Goal: Browse casually

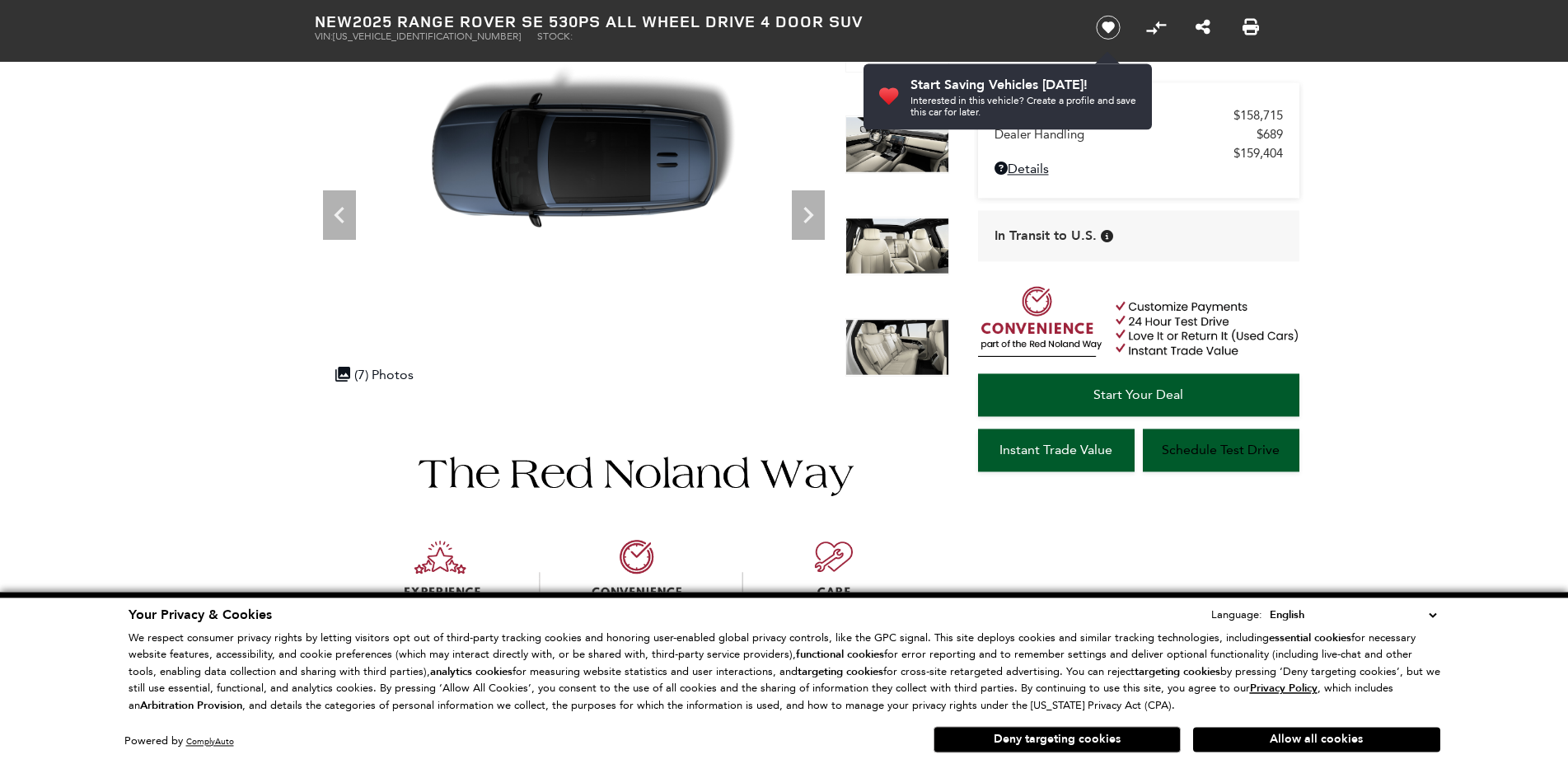
scroll to position [85, 0]
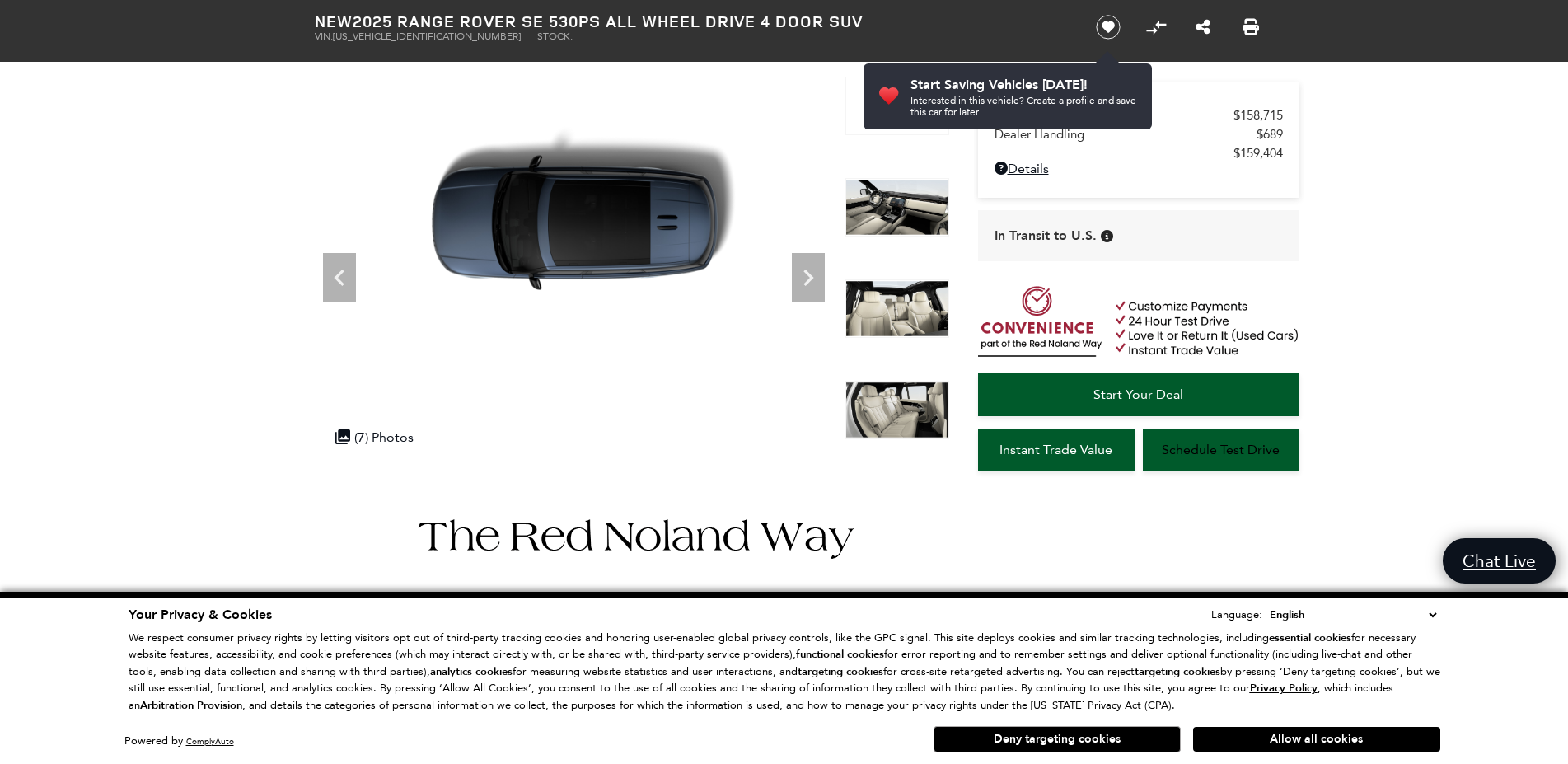
click at [905, 208] on img at bounding box center [897, 207] width 104 height 60
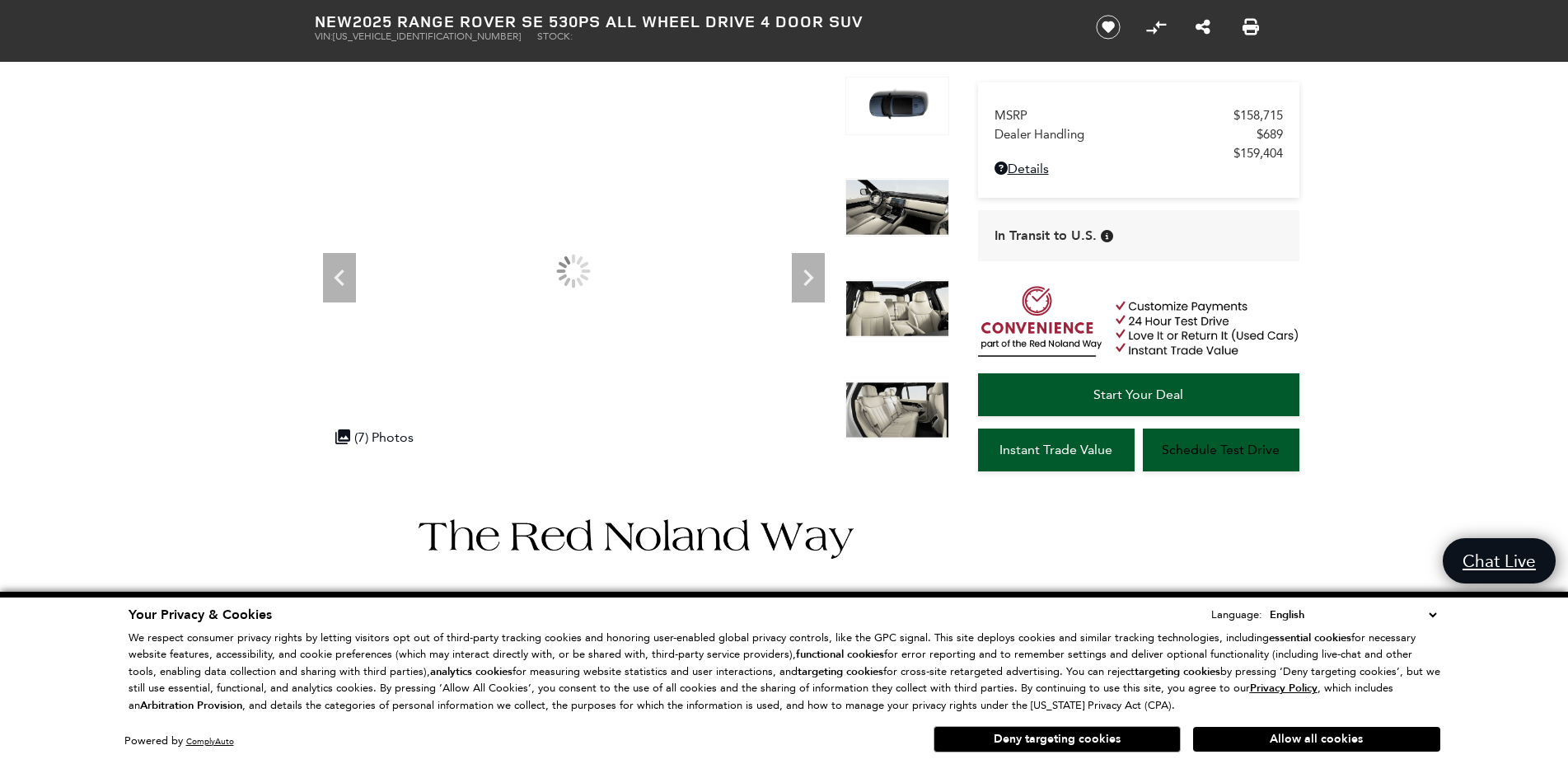
click at [905, 317] on img at bounding box center [897, 309] width 104 height 60
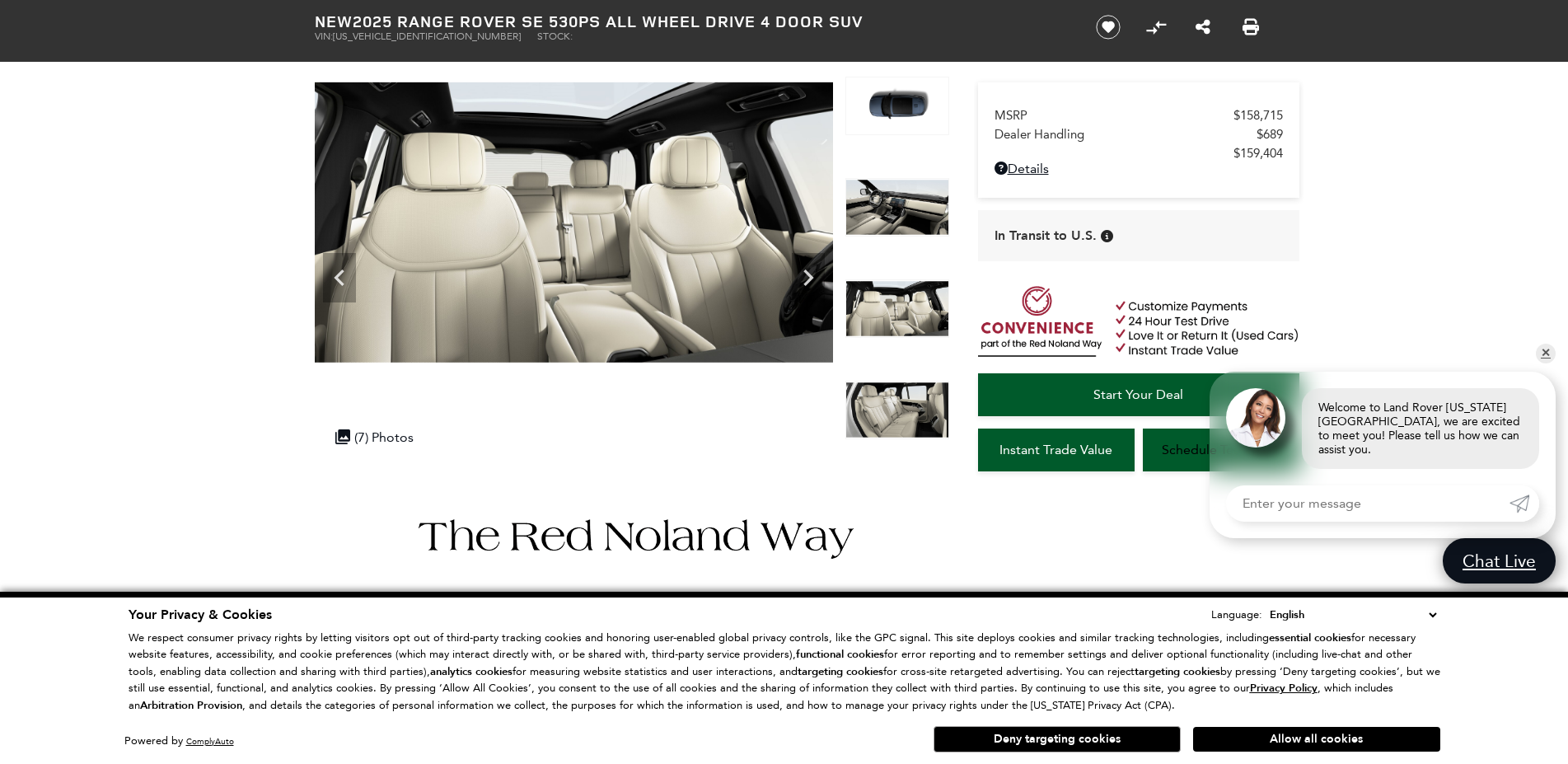
click at [918, 231] on img at bounding box center [897, 207] width 104 height 60
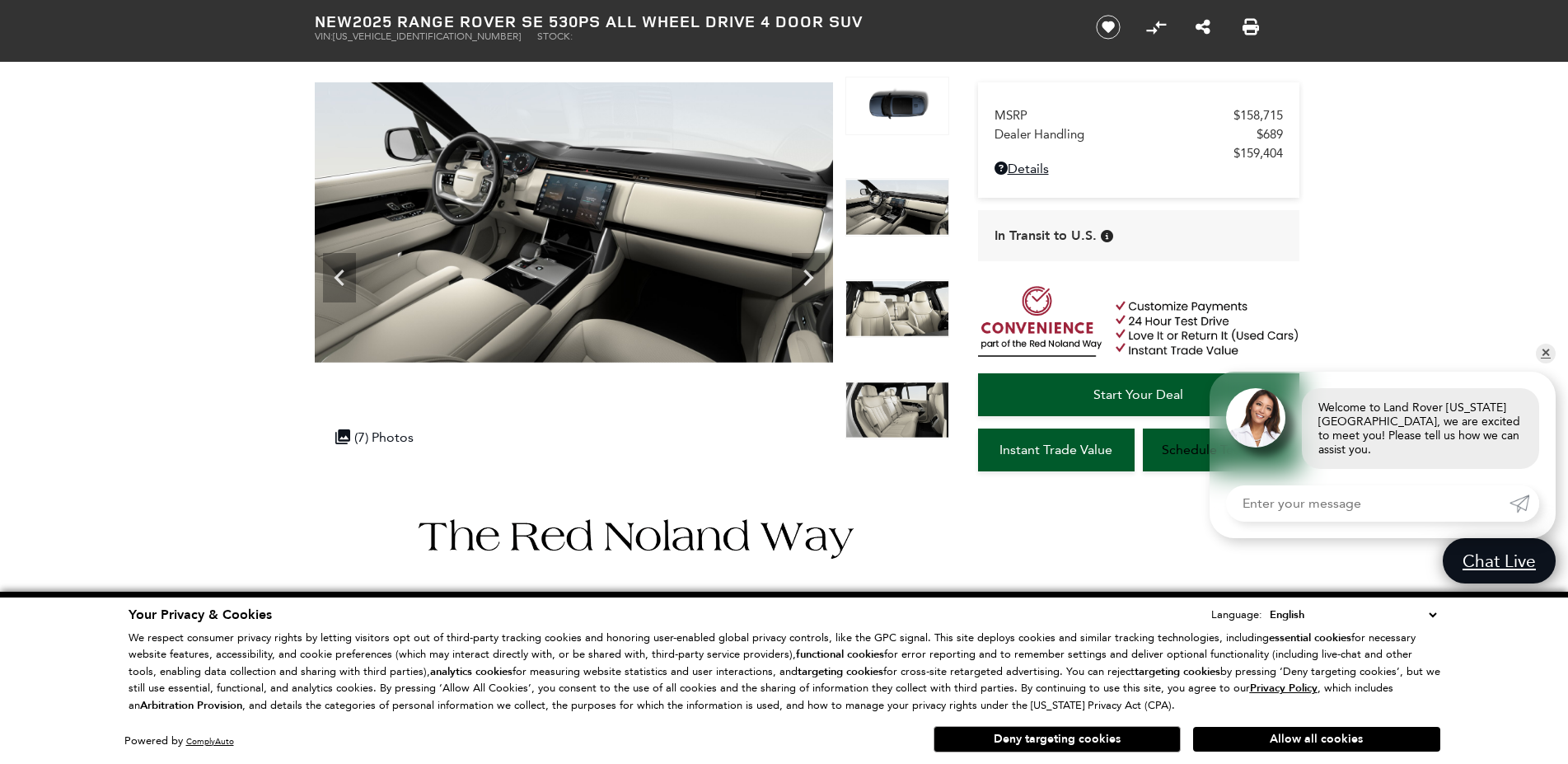
click at [914, 410] on img at bounding box center [897, 410] width 104 height 60
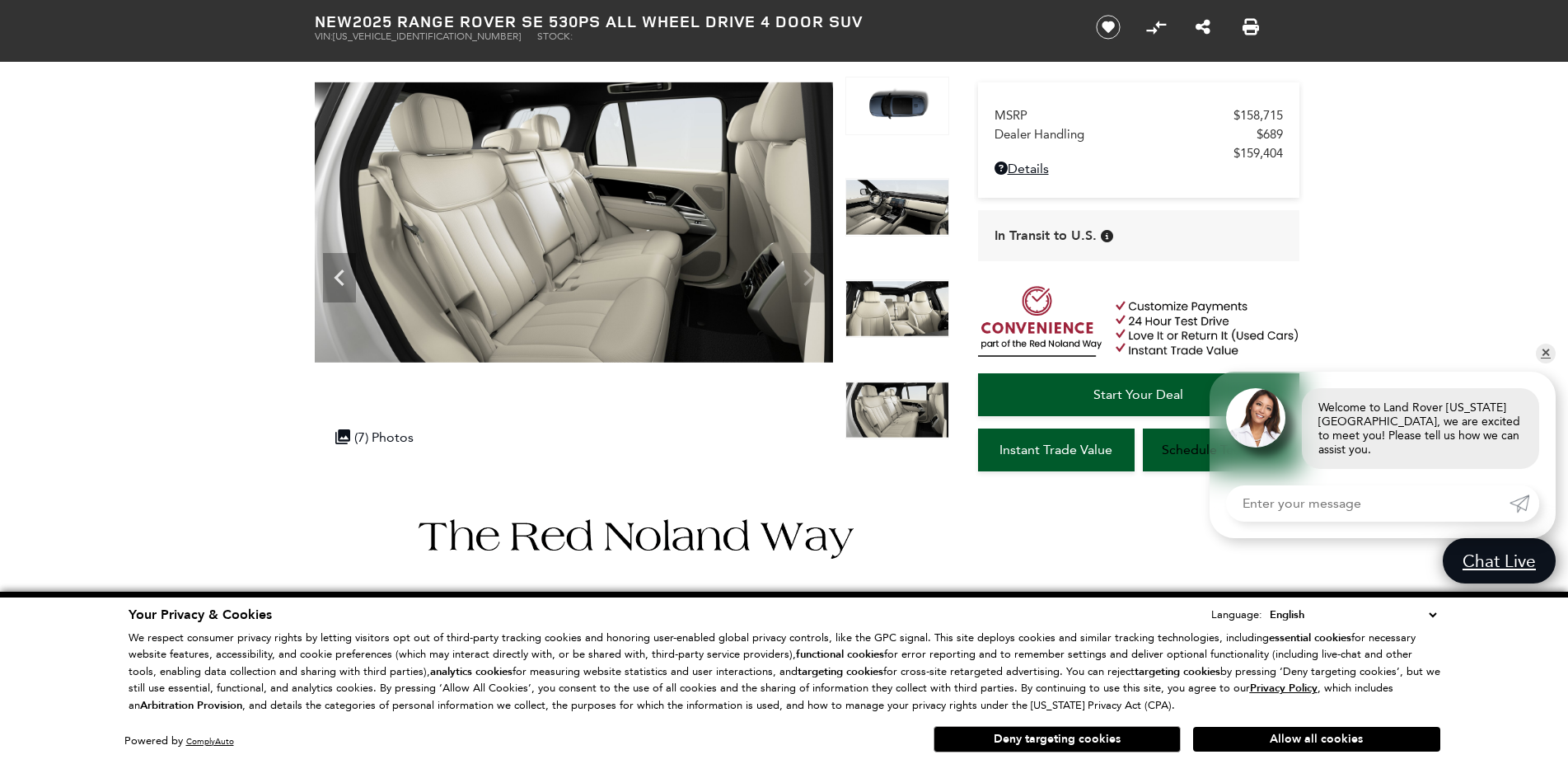
click at [899, 206] on img at bounding box center [897, 207] width 104 height 60
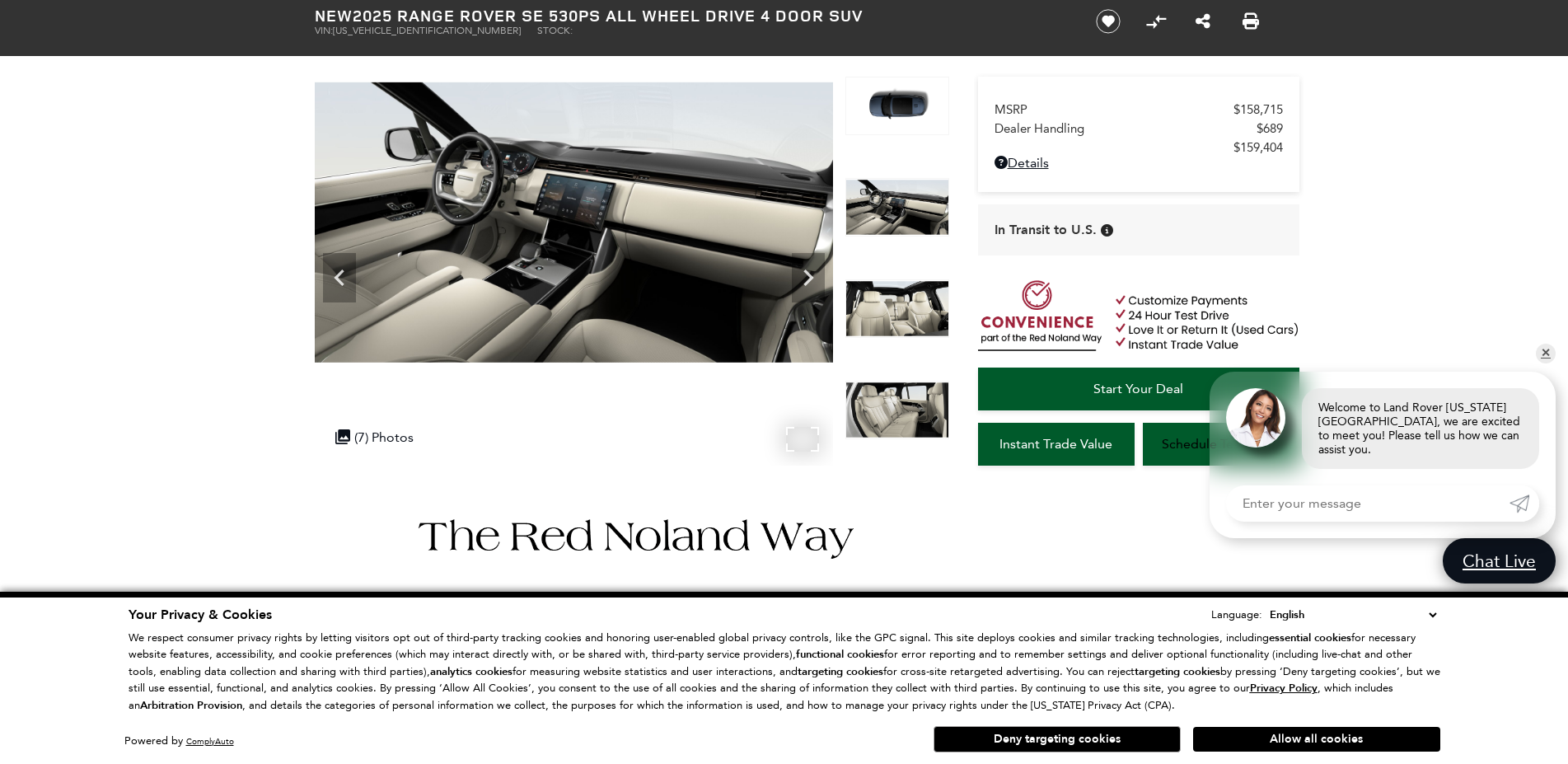
scroll to position [1, 0]
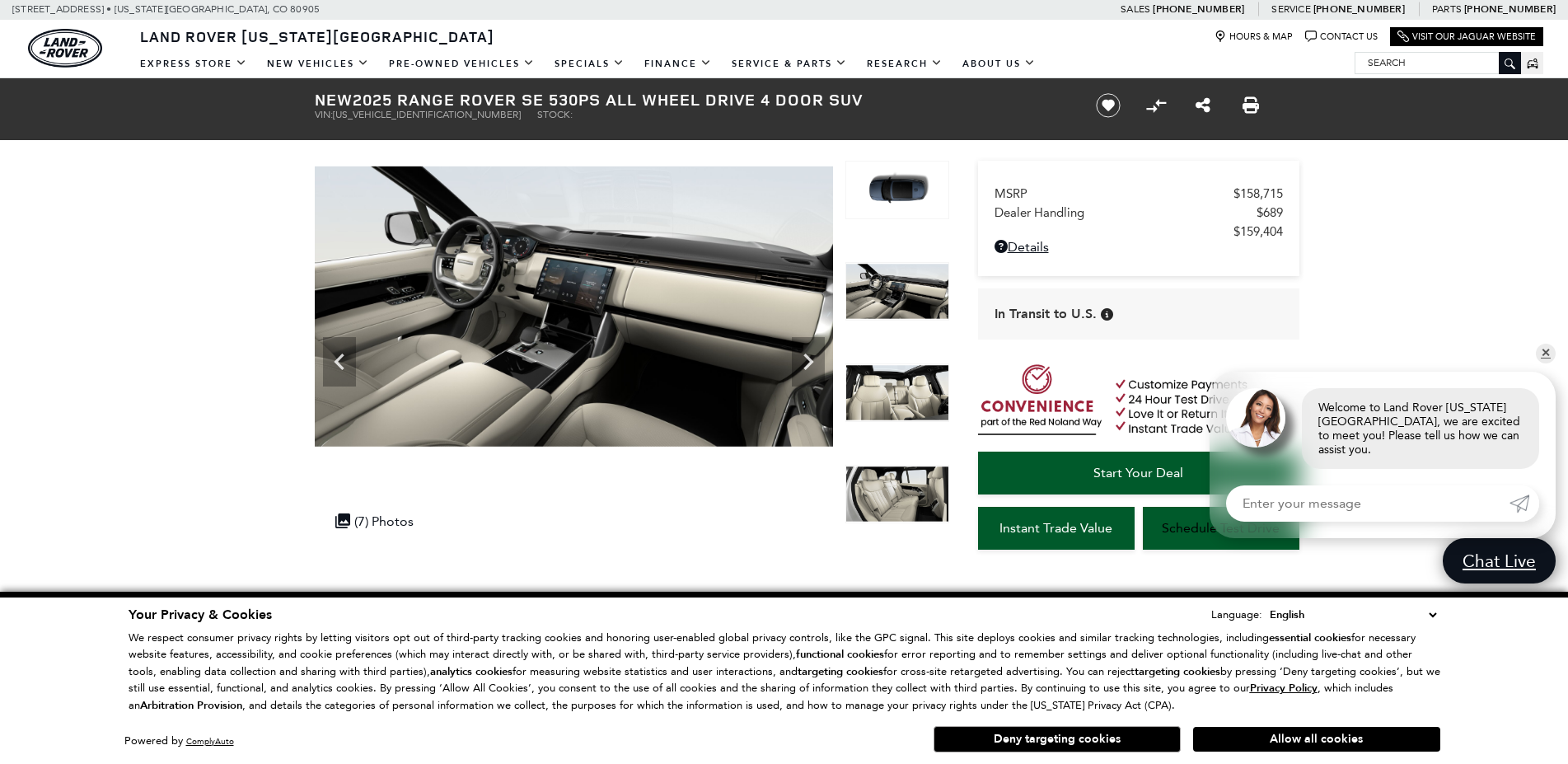
click at [927, 501] on img at bounding box center [897, 494] width 104 height 60
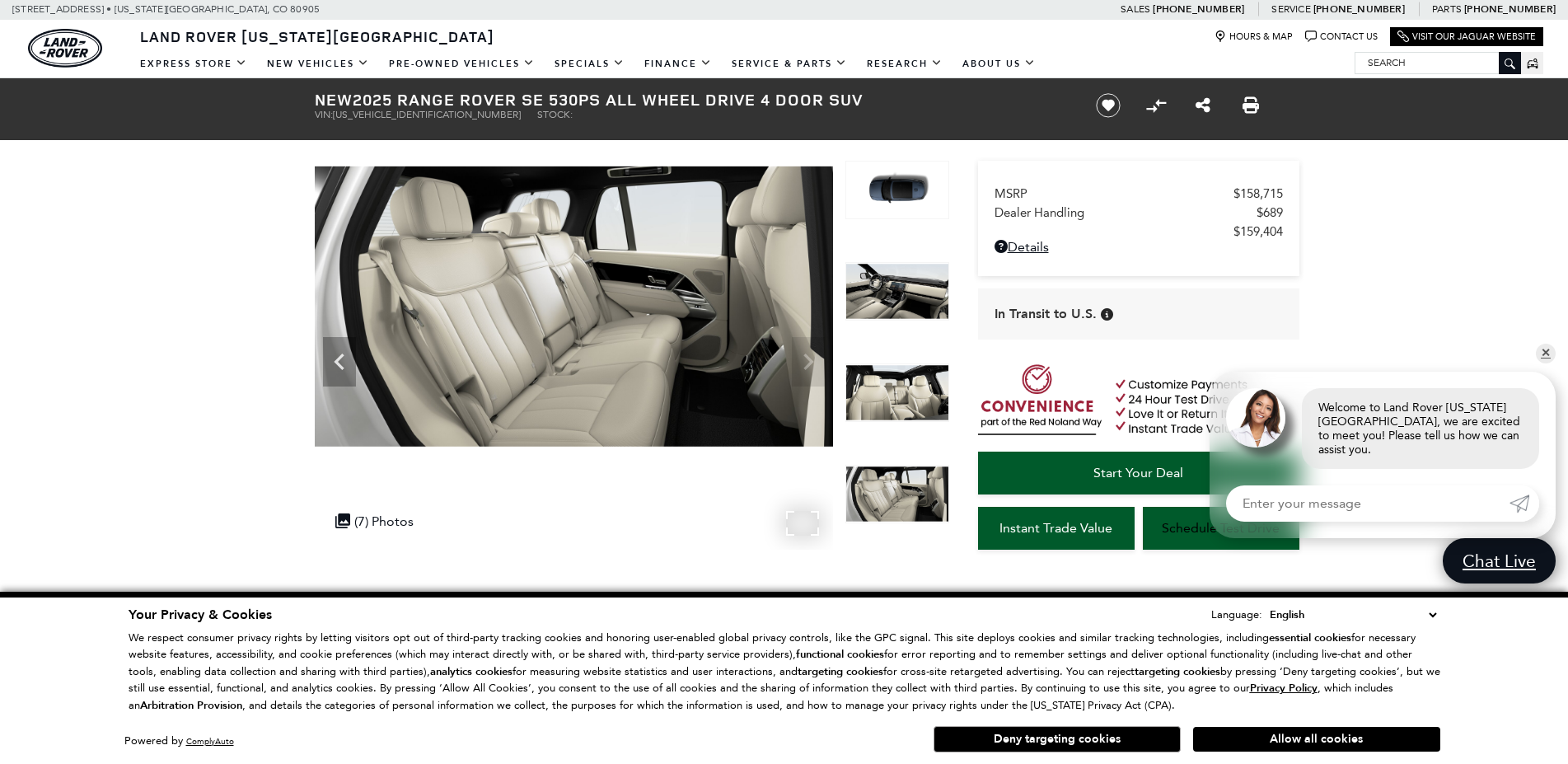
click at [809, 355] on img at bounding box center [574, 307] width 518 height 292
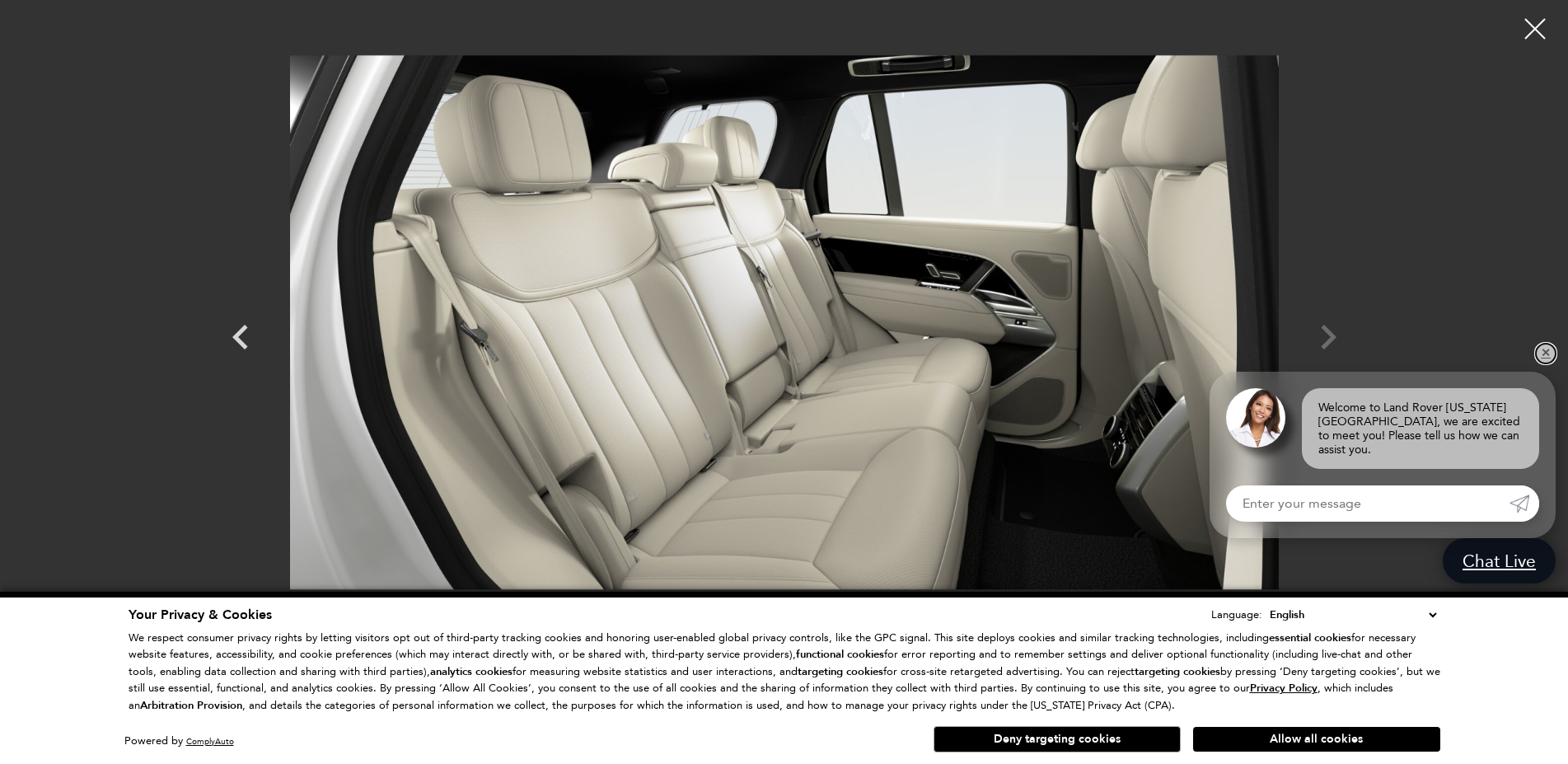
click at [1537, 363] on link "✕" at bounding box center [1546, 354] width 20 height 20
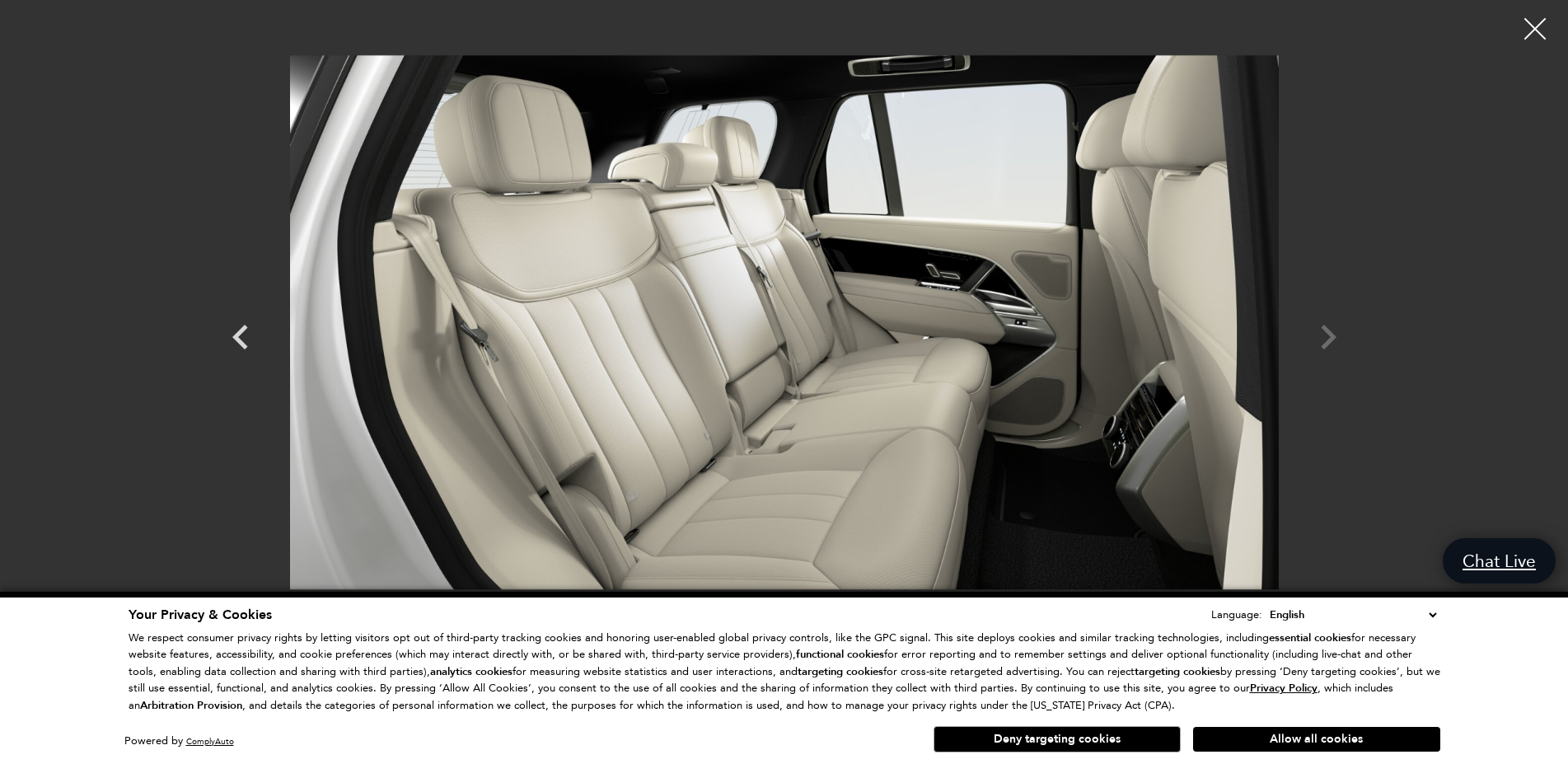
click at [1541, 35] on div at bounding box center [1535, 28] width 44 height 44
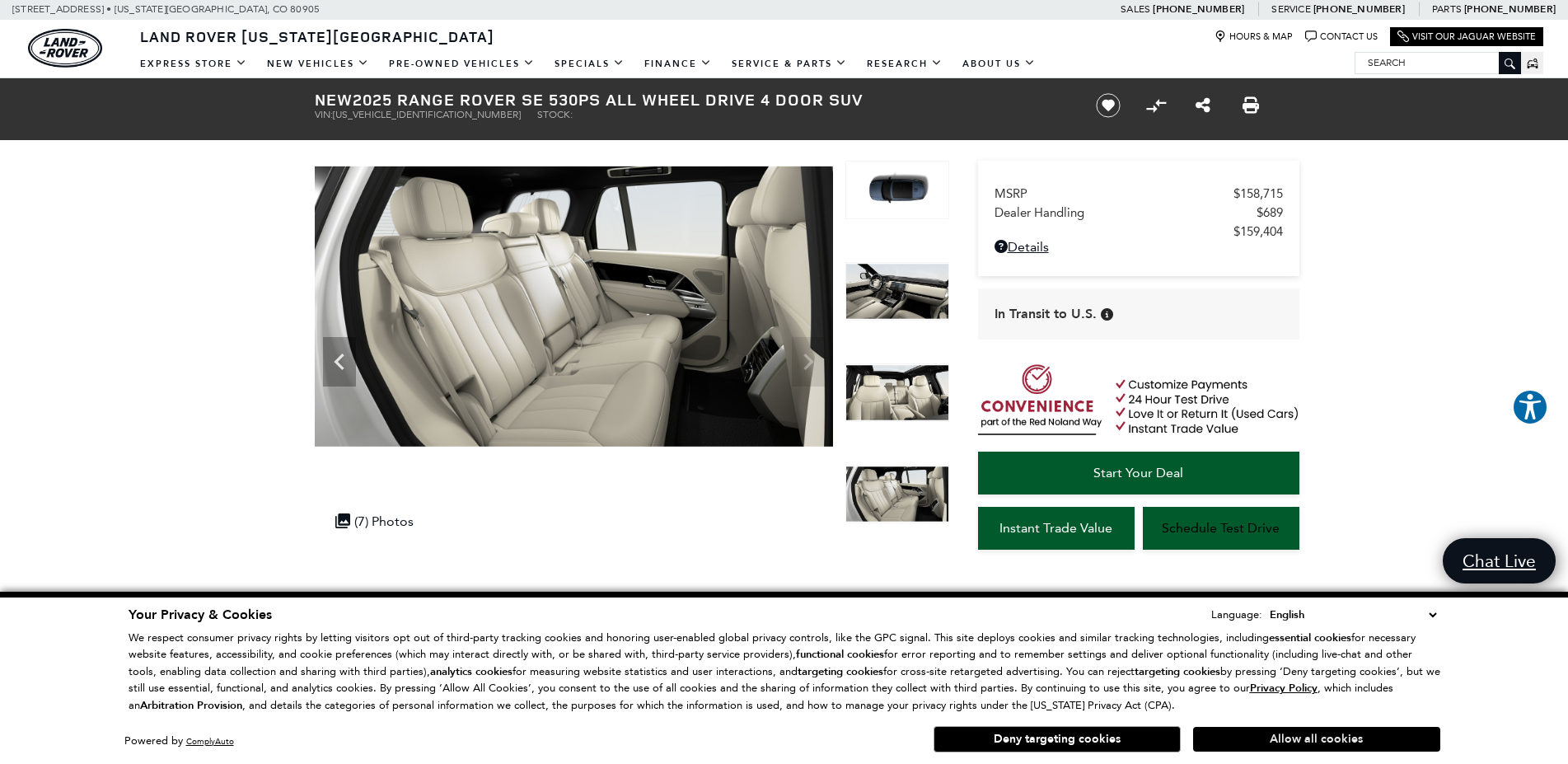
click at [1265, 744] on button "Allow all cookies" at bounding box center [1316, 739] width 247 height 25
